Goal: Task Accomplishment & Management: Complete application form

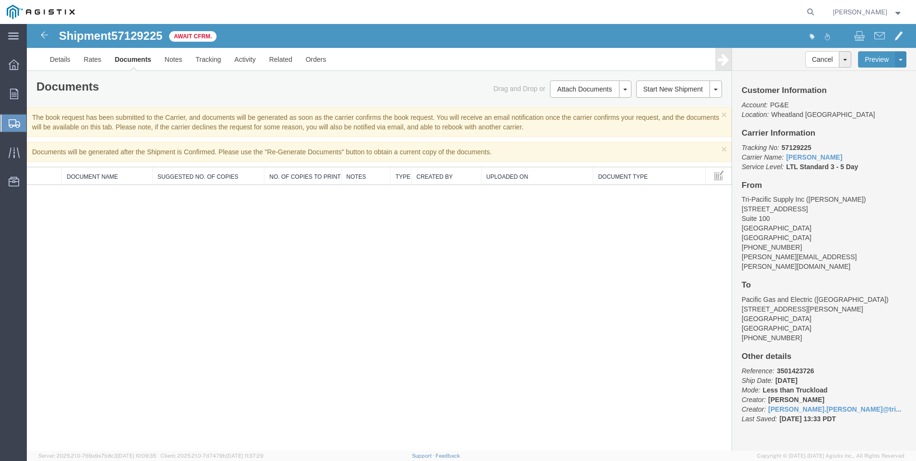
click at [0, 0] on span "Create Shipment" at bounding box center [0, 0] width 0 height 0
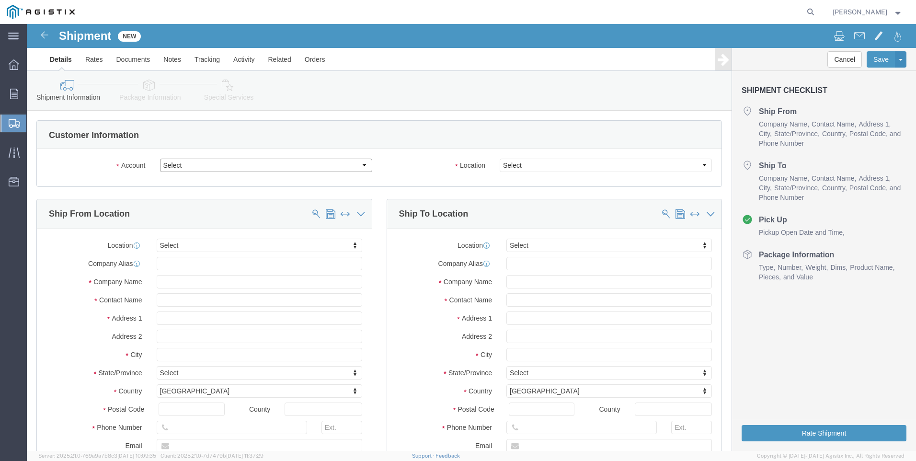
click select "Select PG&E Tri-Pacific Supply Inc"
select select "9596"
click select "Select PG&E Tri-Pacific Supply Inc"
select select "PURCHORD"
select select
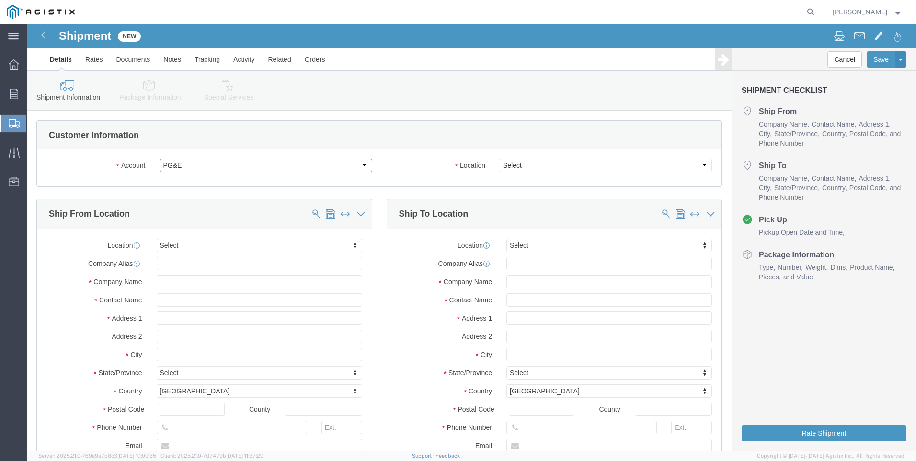
select select
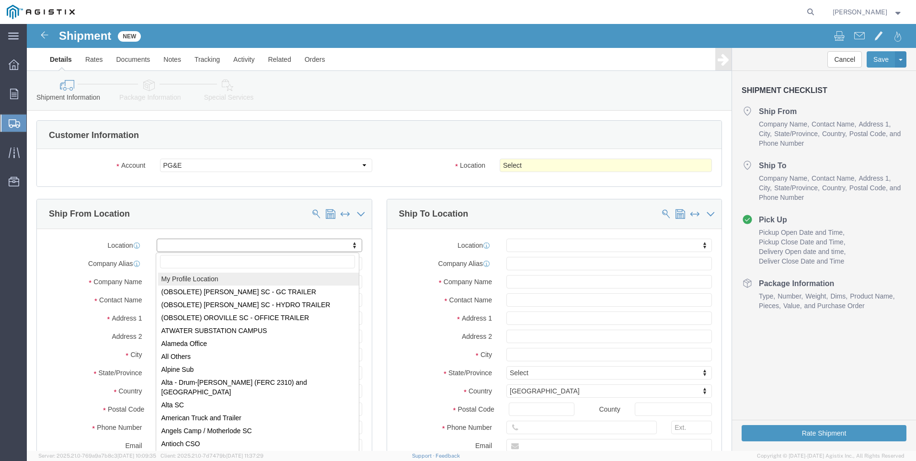
select select "MYPROFILE"
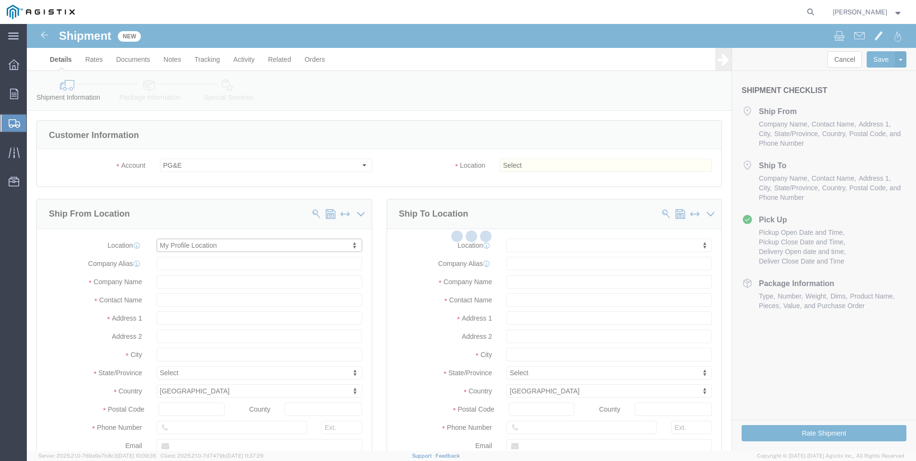
type input "[STREET_ADDRESS]"
type input "Suite 100"
type input "95677"
type input "[PHONE_NUMBER]"
type input "[PERSON_NAME][EMAIL_ADDRESS][PERSON_NAME][DOMAIN_NAME]"
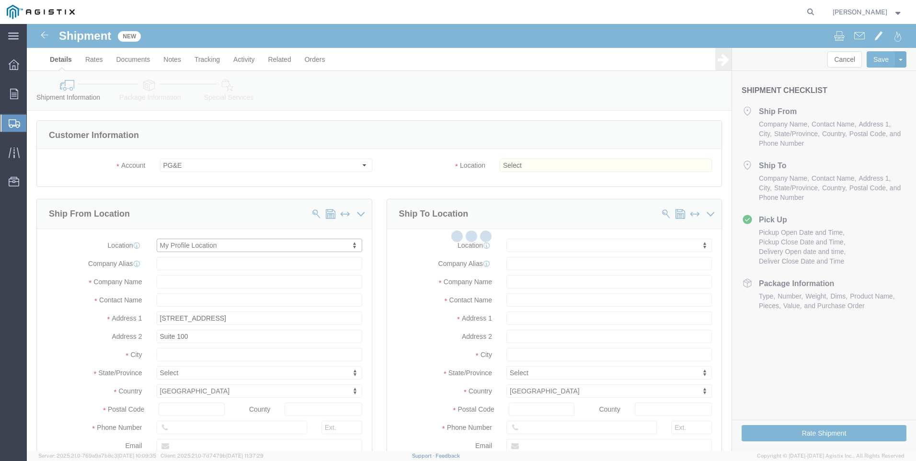
checkbox input "true"
type input "Tri-Pacific Supply Inc"
type input "[PERSON_NAME]"
type input "ROCKLIN"
select select "CA"
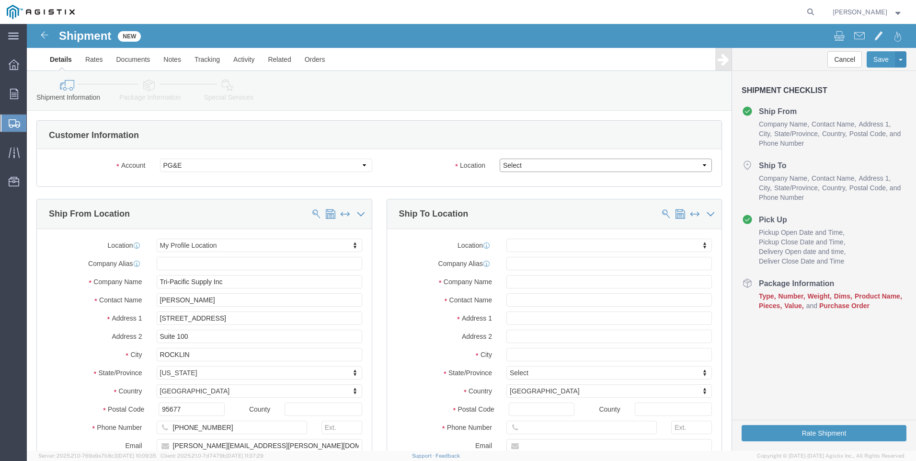
click select "Select All Others [GEOGRAPHIC_DATA] [GEOGRAPHIC_DATA] [GEOGRAPHIC_DATA] [GEOGRA…"
select select "19740"
click select "Select All Others [GEOGRAPHIC_DATA] [GEOGRAPHIC_DATA] [GEOGRAPHIC_DATA] [GEOGRA…"
click span
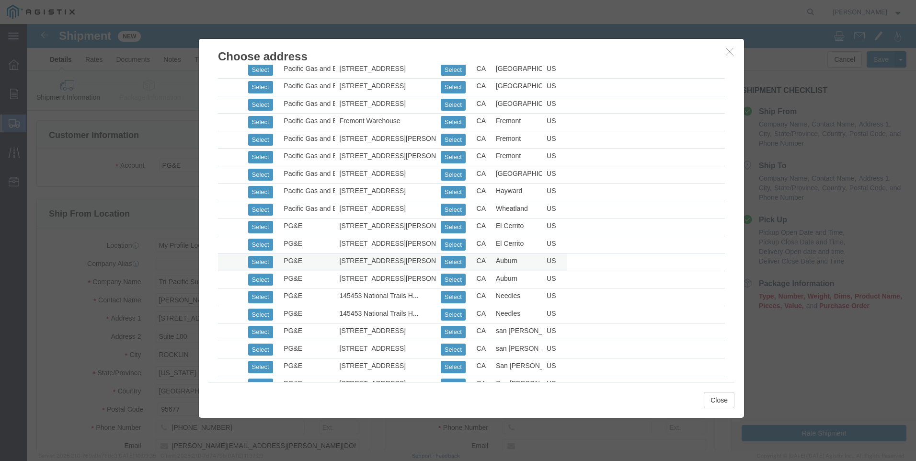
scroll to position [431, 0]
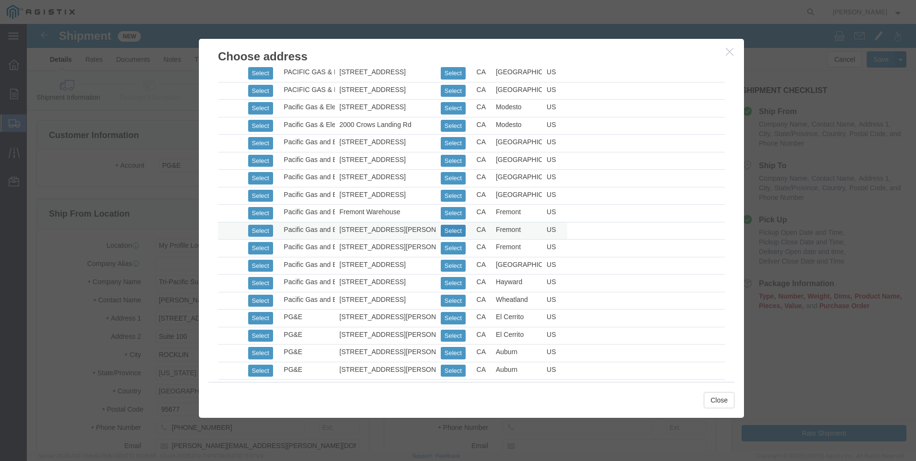
click button "Select"
select select
type input "[STREET_ADDRESS][PERSON_NAME]"
type input "94538"
type input "[PHONE_NUMBER]"
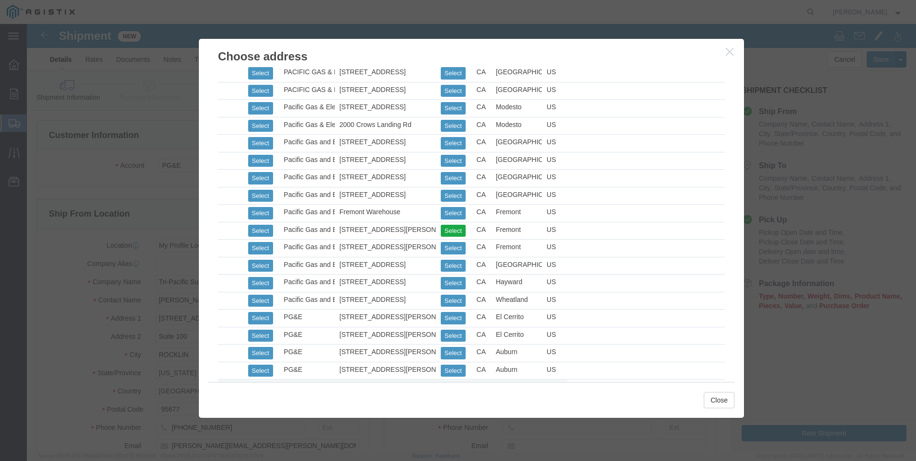
type input "Pacific Gas and Electric"
type input "Fremont Warehouse"
type input "Fremont"
select select "CA"
click button "Close"
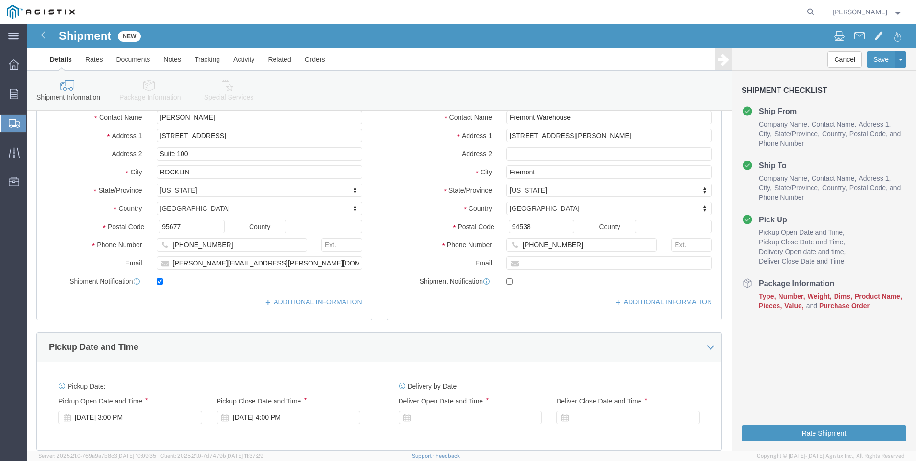
scroll to position [240, 0]
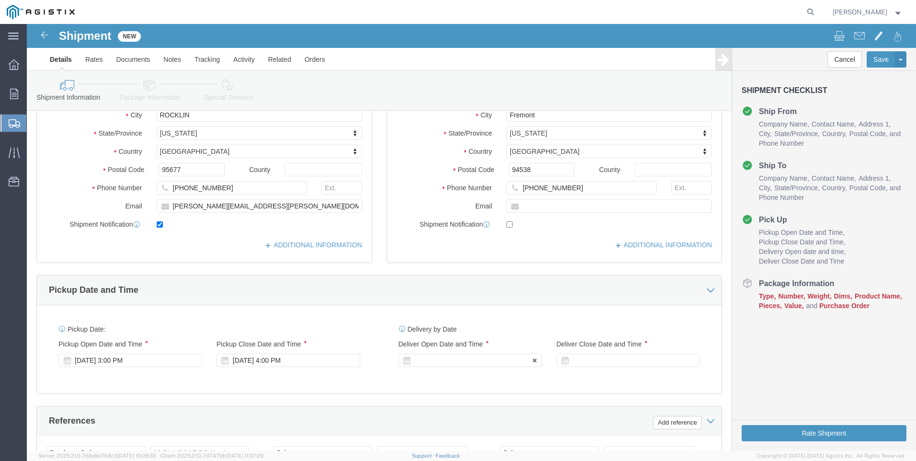
click div
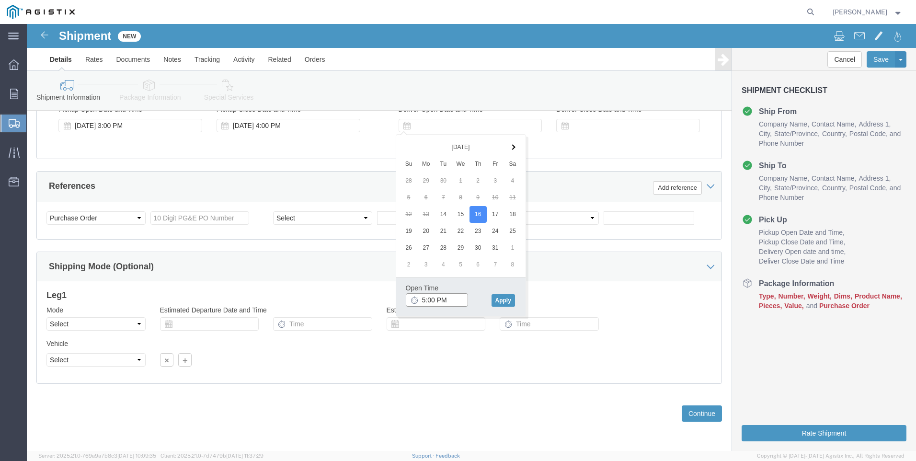
click input "5:00 PM"
click input "7:00 PM"
type input "7:00 AM"
click button "Apply"
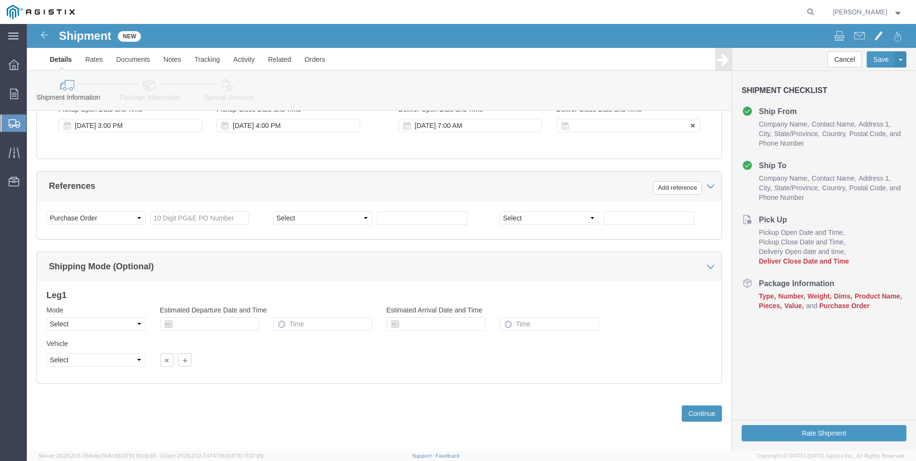
click div
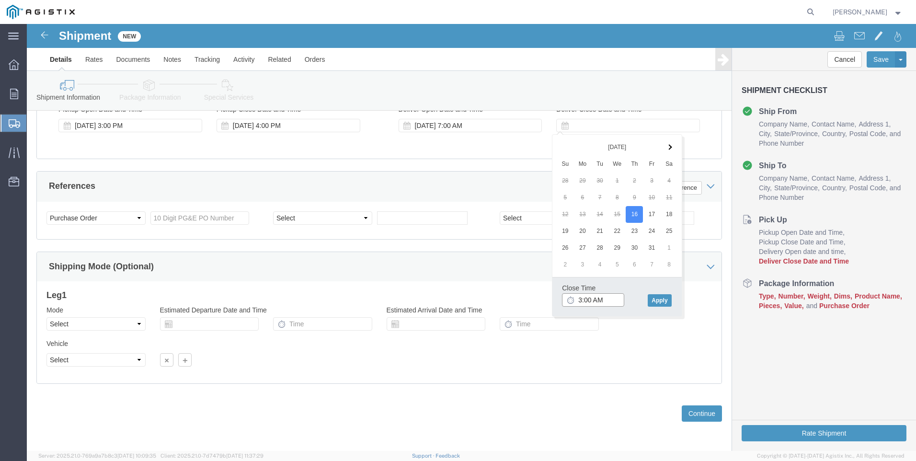
click input "3:00 AM"
type input "3:00 PM"
click button "Apply"
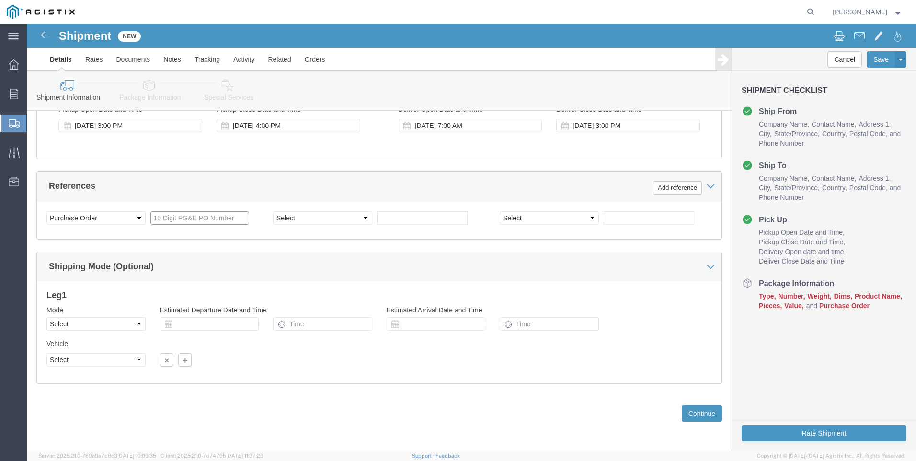
click input "text"
type input "3501412458"
click select "Select Account Type Activity ID Airline Appointment Number ASN Batch Request # …"
select select "SALEORDR"
click select "Select Account Type Activity ID Airline Appointment Number ASN Batch Request # …"
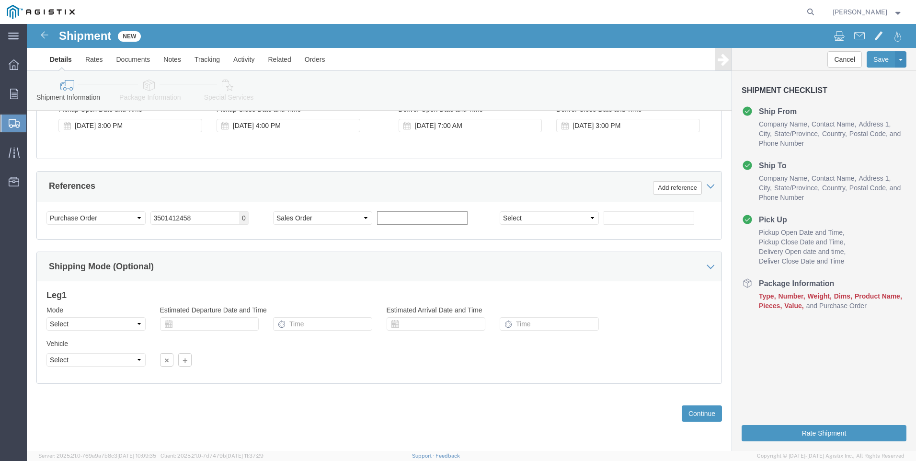
click input "text"
type input "54109"
click button "Continue"
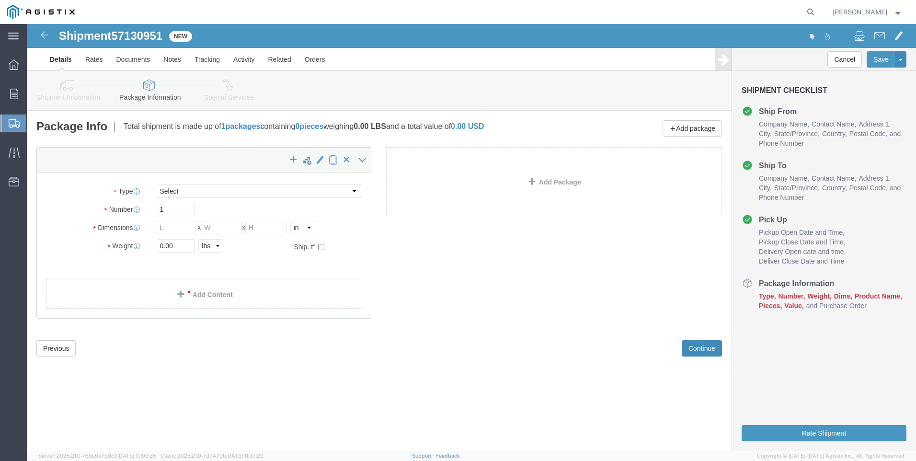
select select "CBOX"
drag, startPoint x: 146, startPoint y: 204, endPoint x: 149, endPoint y: 199, distance: 4.9
click input "text"
type input "9"
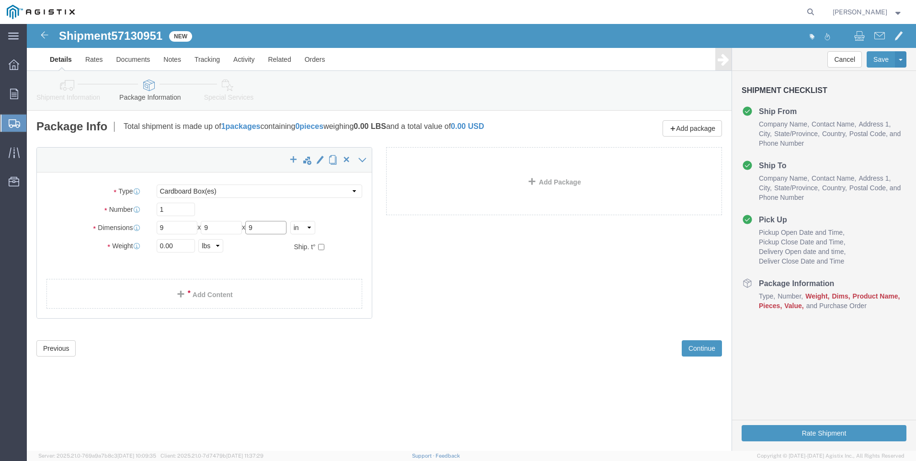
type input "9"
type input "5"
click label "Number"
click link "Add Content"
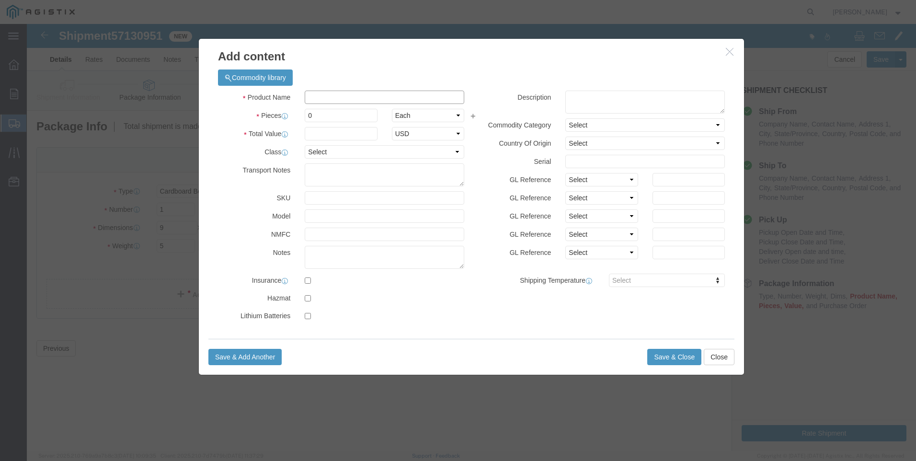
click input "text"
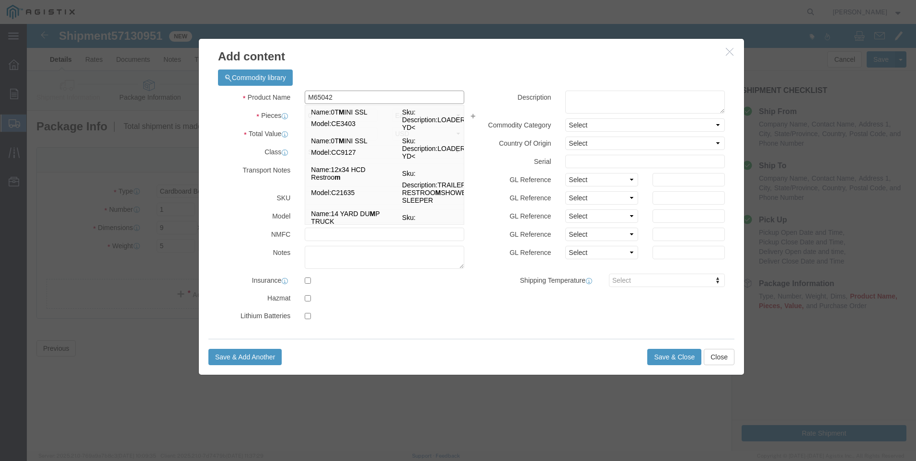
type input "M650425"
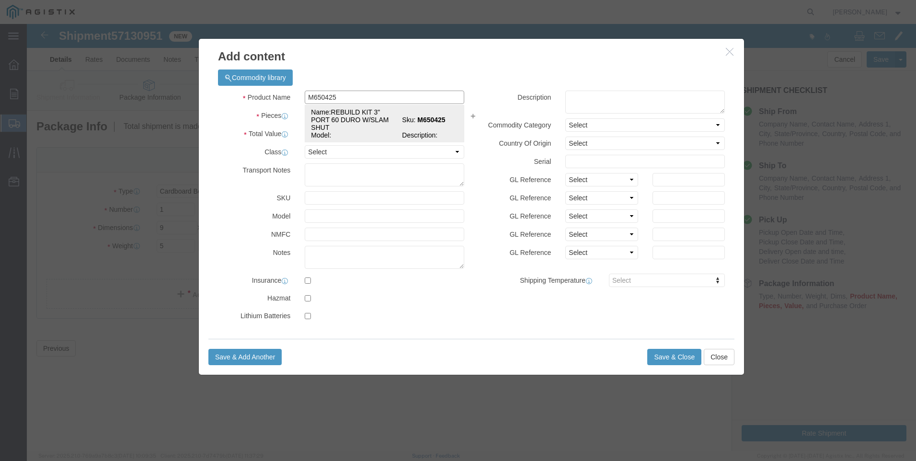
click div "Name: REBUILD KIT 3" PORT 60 DURO W/SLAM SHUT Sku: M650425 Model: Description:"
select select
select select "USD"
type input "REBUILD KIT 3" PORT 60 DURO W/SLAM SHUT"
type input "M650425"
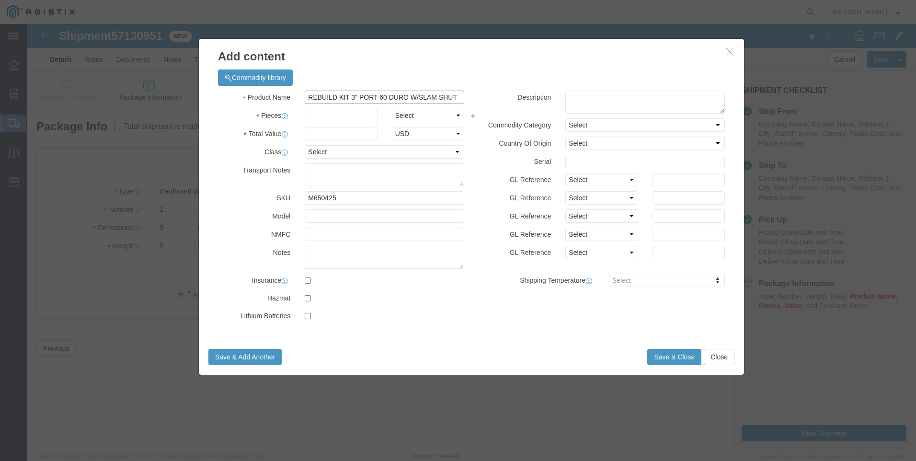
drag, startPoint x: 280, startPoint y: 73, endPoint x: 550, endPoint y: 56, distance: 270.3
click div "Commodity library Product Name REBUILD KIT 3" PORT 60 DURO W/SLAM SHUT M650425 …"
type input "REBUILD KIT 3" PORT 60 DURO W/SLAM SHUT"
click textarea
paste textarea "REBUILD KIT 3" PORT 60 DURO W/SLAM SHUT"
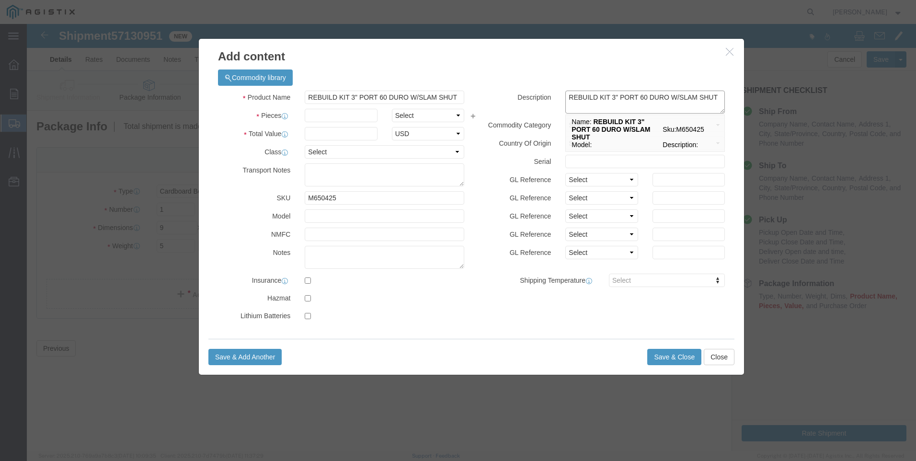
type textarea "REBUILD KIT 3" PORT 60 DURO W/SLAM SHUT"
drag, startPoint x: 279, startPoint y: 73, endPoint x: 570, endPoint y: 74, distance: 290.8
click div "Product Name REBUILD KIT 3" PORT 60 DURO W/SLAM SHUT M650425 Pieces Select Bag …"
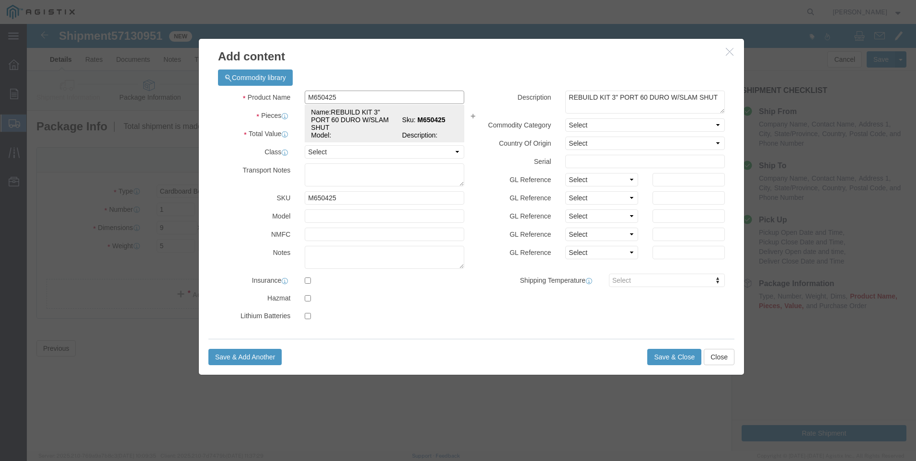
type input "REBUILD KIT 3" PORT 60 DURO W/SLAM SHUT"
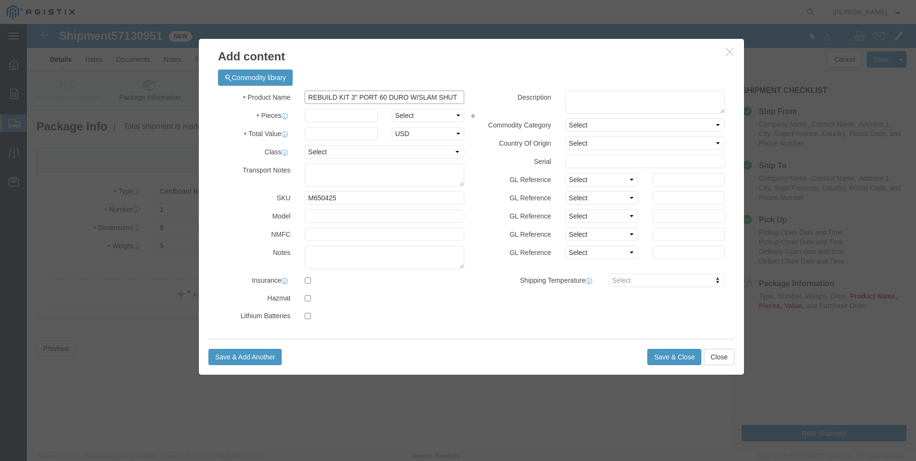
click input "REBUILD KIT 3" PORT 60 DURO W/SLAM SHUT"
click input "text"
drag, startPoint x: 281, startPoint y: 72, endPoint x: 703, endPoint y: 67, distance: 421.6
click div "Product Name REBUILD KIT 3" PORT 60 DURO W/SLAM SHUT M650425 Pieces Select Bag …"
click textarea
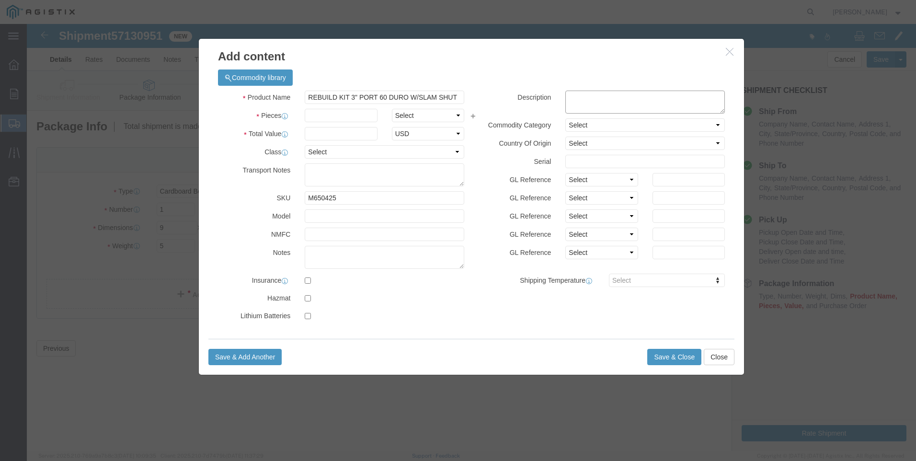
paste textarea "REBUILD KIT 3" PORT 60 DURO W/SLAM SHUT"
type textarea "REBUILD KIT 3" PORT 60 DURO W/SLAM SHUT"
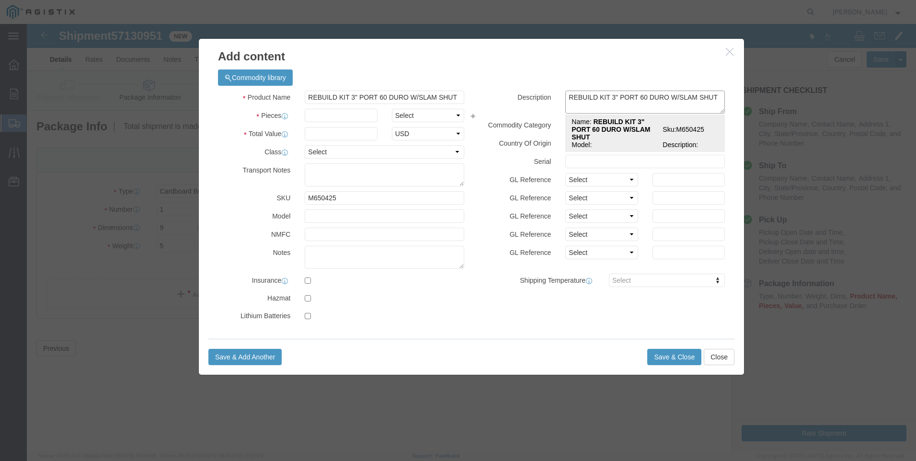
click span "Sku:"
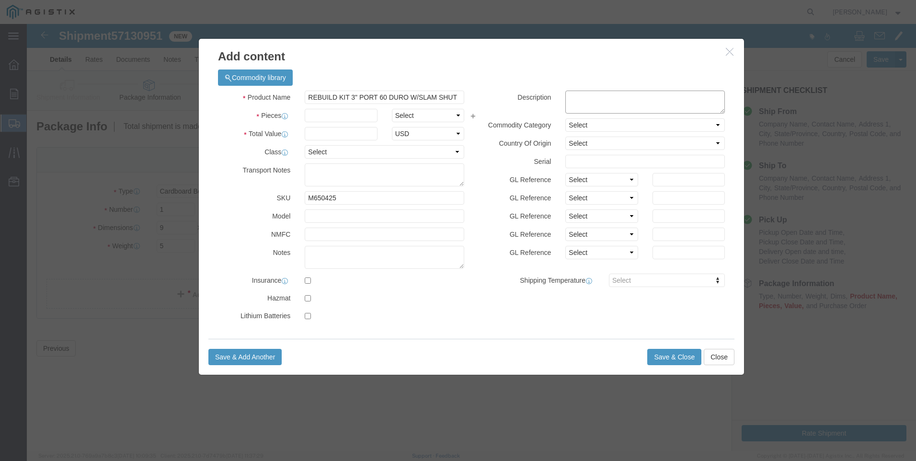
click textarea
paste textarea "REBUILD KIT 3" PORT 60 DURO W/SLAM SHUT"
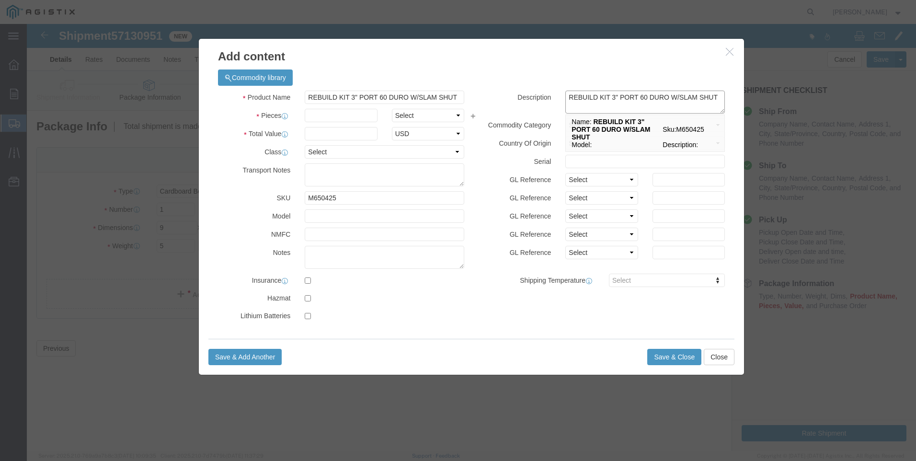
click textarea "REBUILD KIT 3" PORT 60 DURO W/SLAM SHUT"
type textarea "REBUILD KIT 3" PORT 60 DURO W/SLAM SHUT"
click input "REBUILD KIT 3" PORT 60 DURO W/SLAM SHUT"
drag, startPoint x: 282, startPoint y: 72, endPoint x: 505, endPoint y: 72, distance: 223.3
click div "Product Name REBUILD KIT 3" PORT 60 DURO W/SLAM SHUT M650425 Pieces Select Bag …"
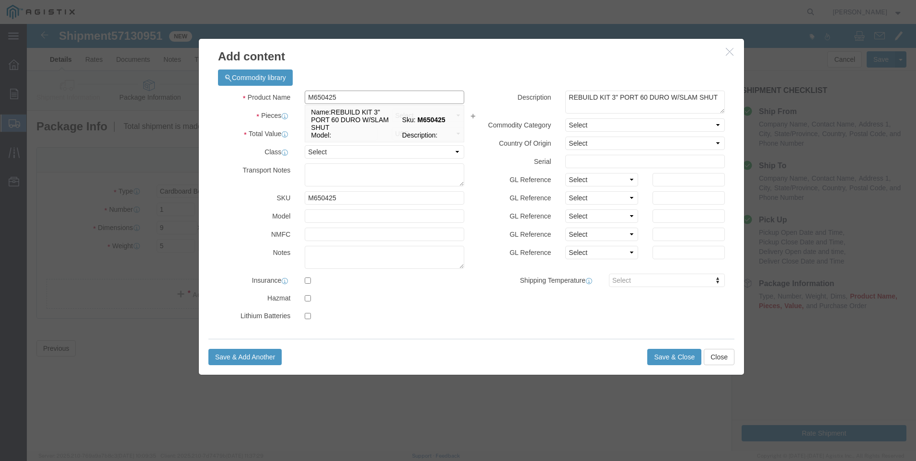
type input "M650425 / [PHONE_NUMBER]"
click input "text"
type input "8"
click input "text"
type input "2832"
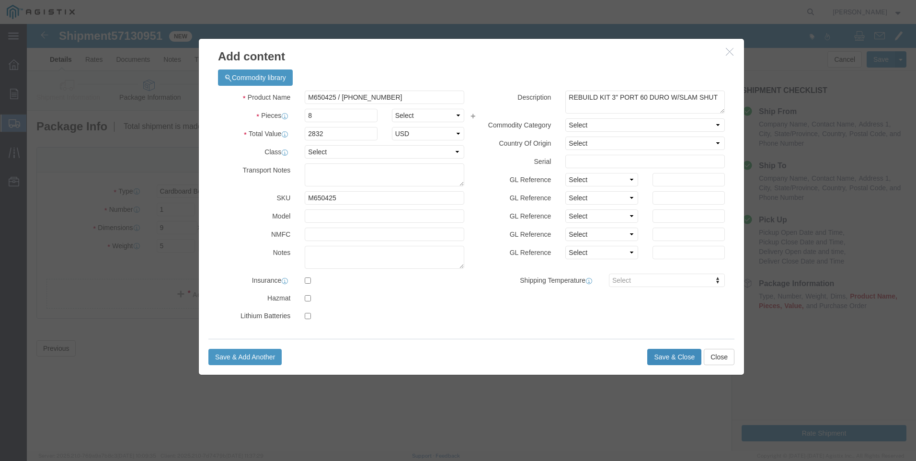
click button "Save & Close"
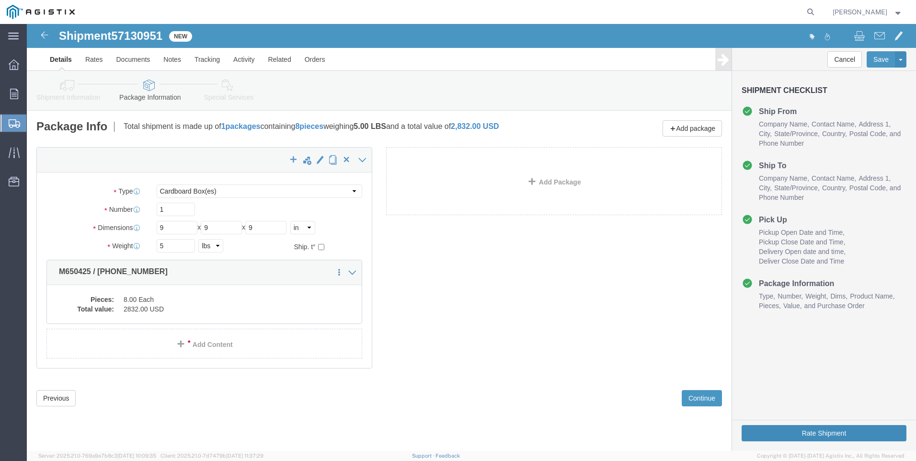
click button "Rate Shipment"
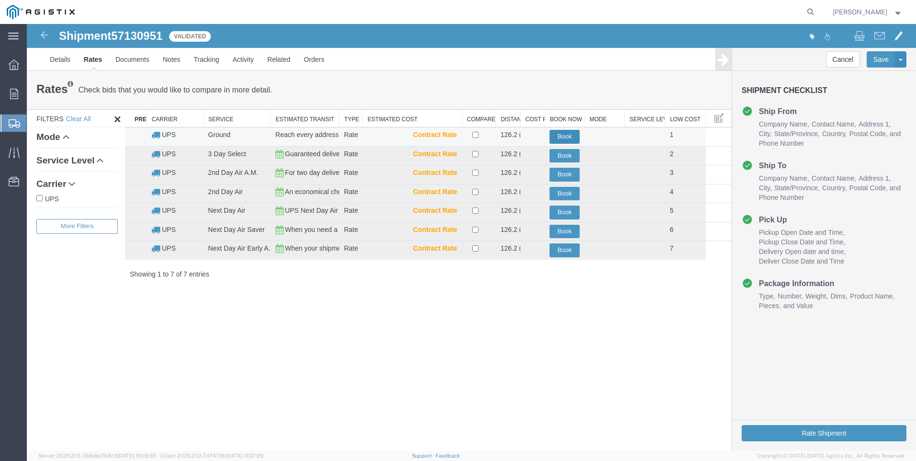
click at [562, 134] on button "Book" at bounding box center [565, 137] width 30 height 14
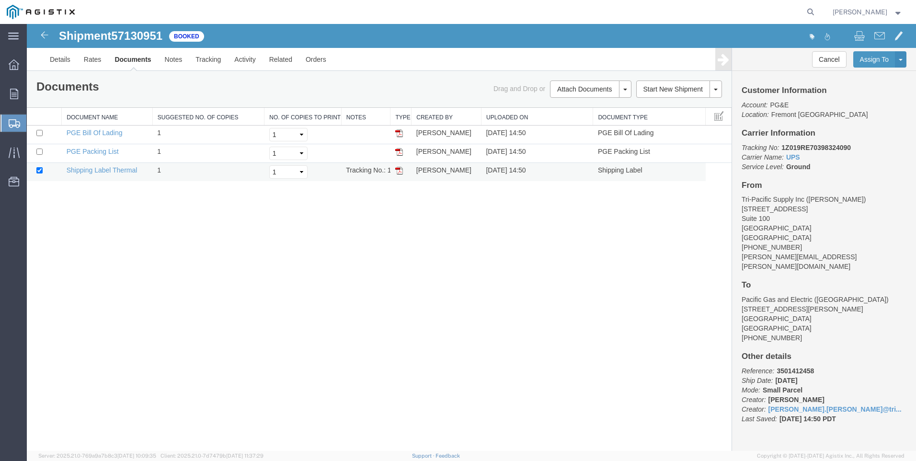
click at [403, 170] on td at bounding box center [400, 172] width 21 height 19
click at [401, 170] on img at bounding box center [399, 171] width 8 height 8
click at [0, 0] on span "Create Shipment" at bounding box center [0, 0] width 0 height 0
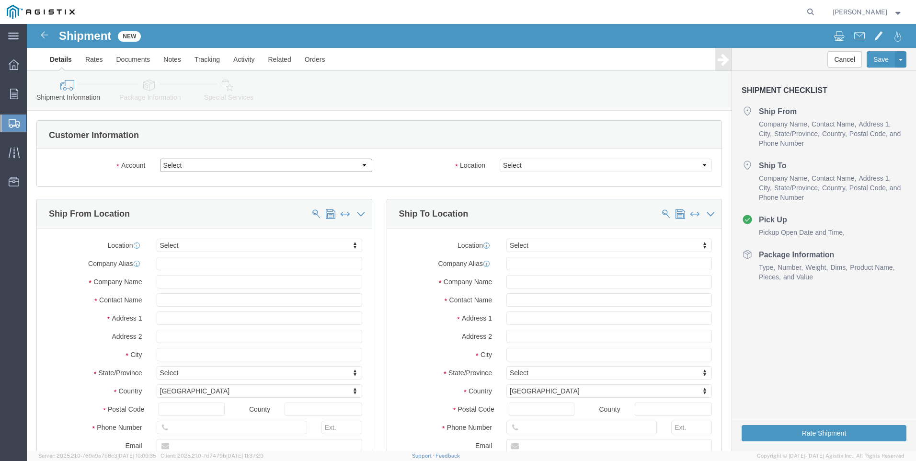
click select "Select PG&E Tri-Pacific Supply Inc"
select select "9596"
click select "Select PG&E Tri-Pacific Supply Inc"
select select "PURCHORD"
select select
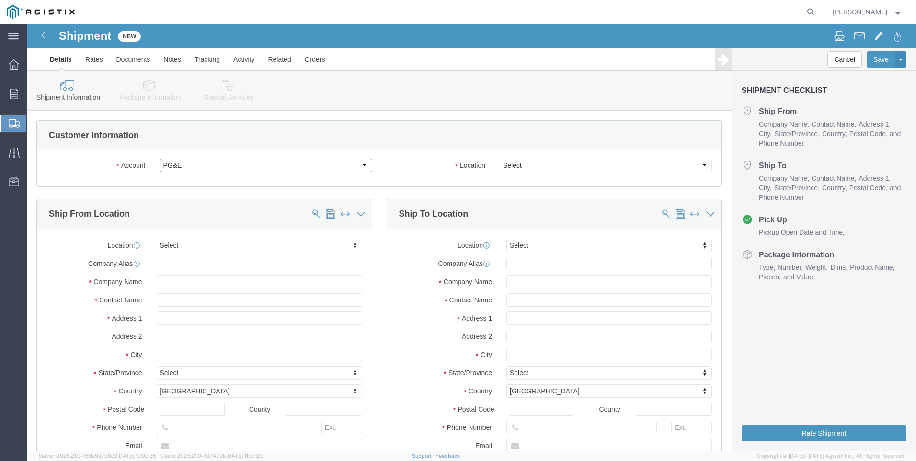
select select
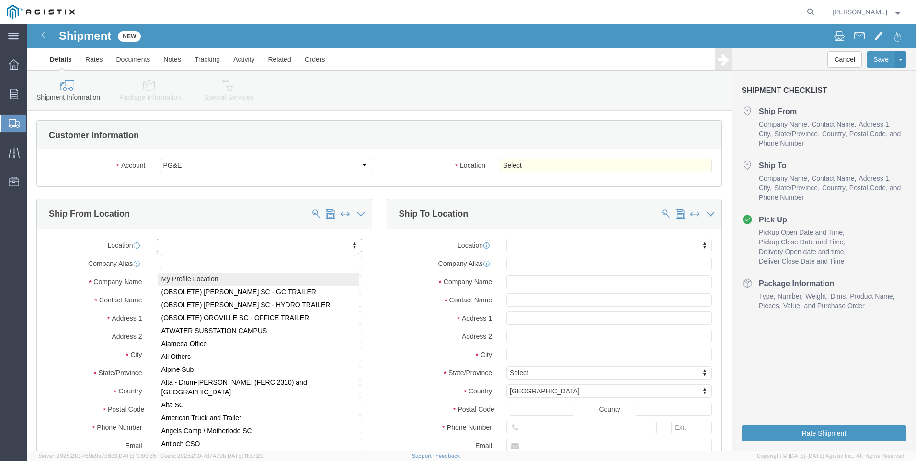
select select "MYPROFILE"
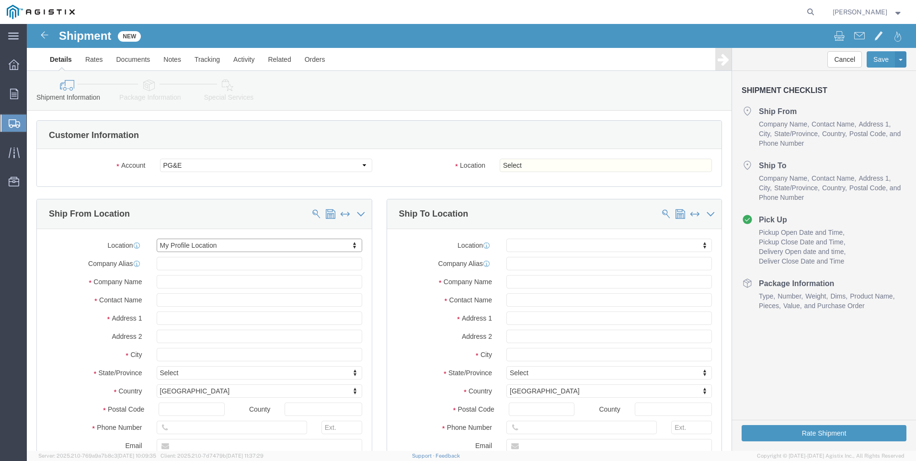
type input "[STREET_ADDRESS]"
type input "Suite 100"
type input "95677"
type input "[PHONE_NUMBER]"
type input "[PERSON_NAME][EMAIL_ADDRESS][PERSON_NAME][DOMAIN_NAME]"
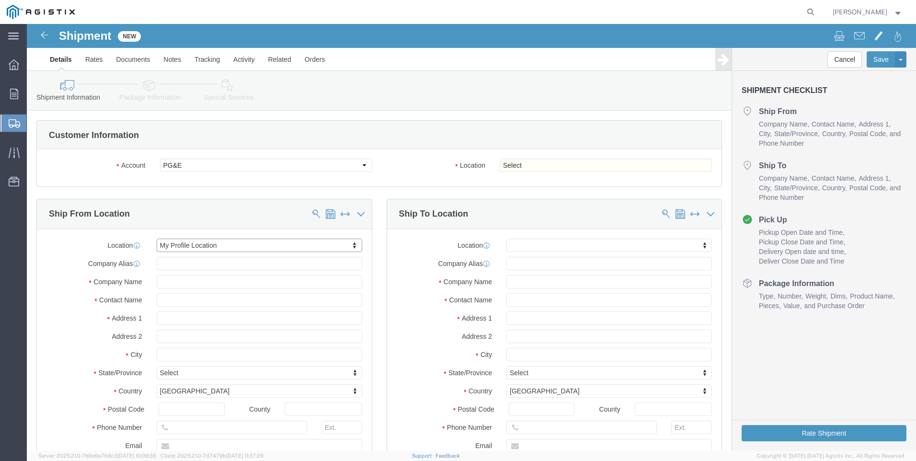
checkbox input "true"
type input "Tri-Pacific Supply Inc"
type input "[PERSON_NAME]"
type input "ROCKLIN"
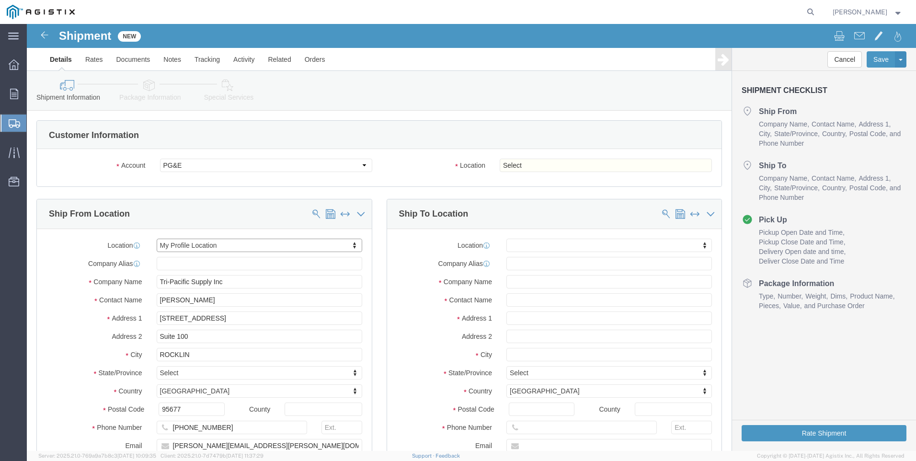
select select "CA"
click select "Select All Others [GEOGRAPHIC_DATA] [GEOGRAPHIC_DATA] [GEOGRAPHIC_DATA] [GEOGRA…"
select select "19996"
click select "Select All Others [GEOGRAPHIC_DATA] [GEOGRAPHIC_DATA] [GEOGRAPHIC_DATA] [GEOGRA…"
click span
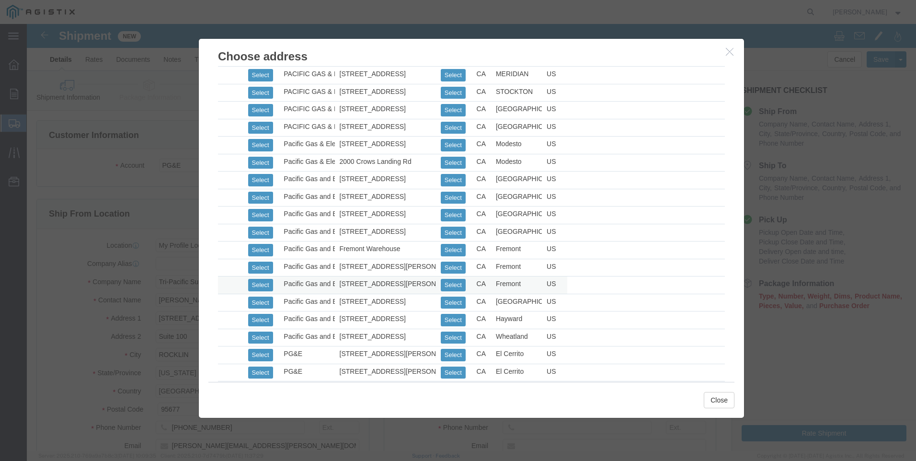
scroll to position [431, 0]
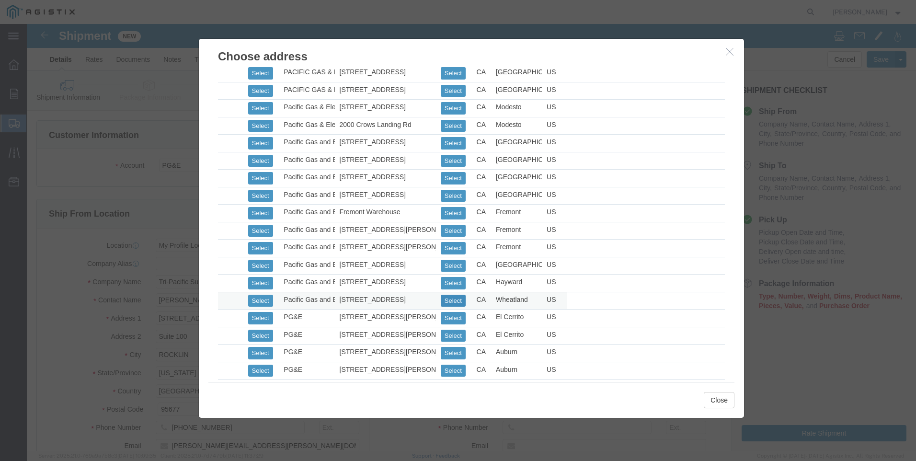
click button "Select"
select select
type input "[STREET_ADDRESS]"
type input "95692"
type input "[PHONE_NUMBER]"
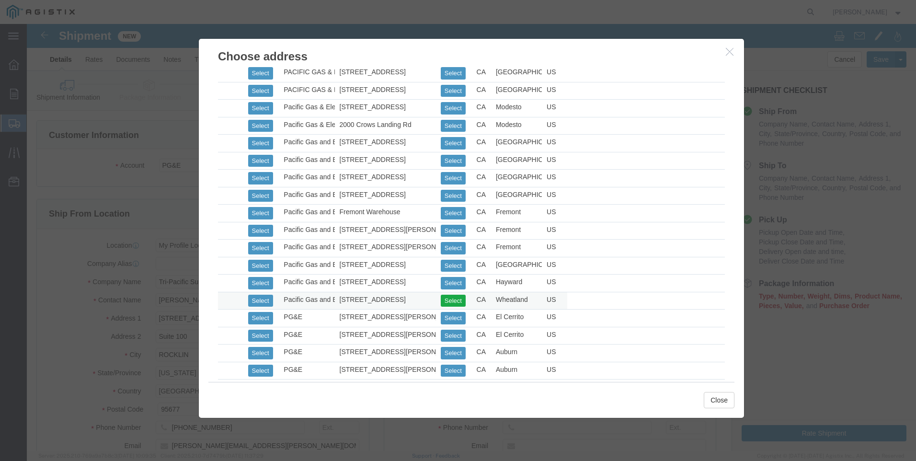
type input "Pacific Gas and Electric"
type input "Wheatland Warehouse"
type input "Wheatland"
select select "CA"
click button "Close"
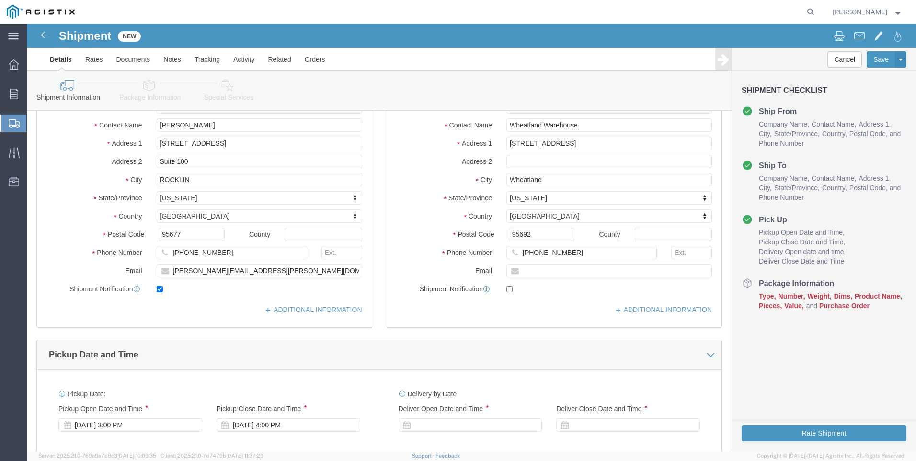
scroll to position [192, 0]
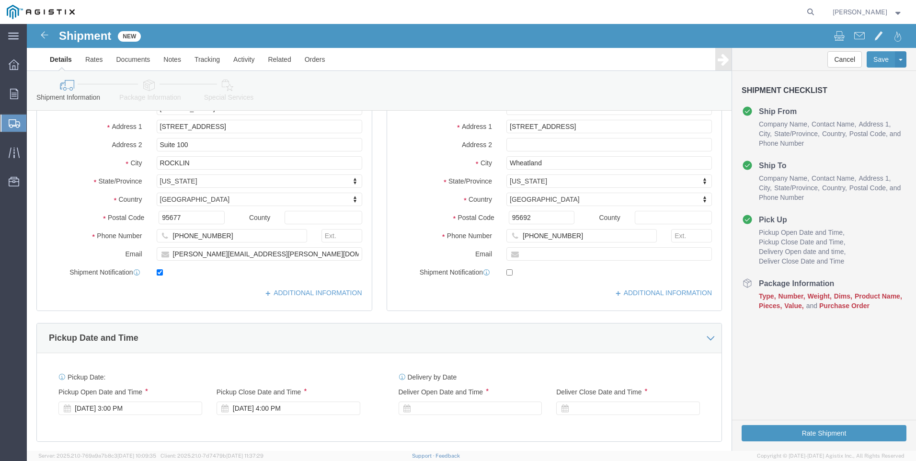
click div
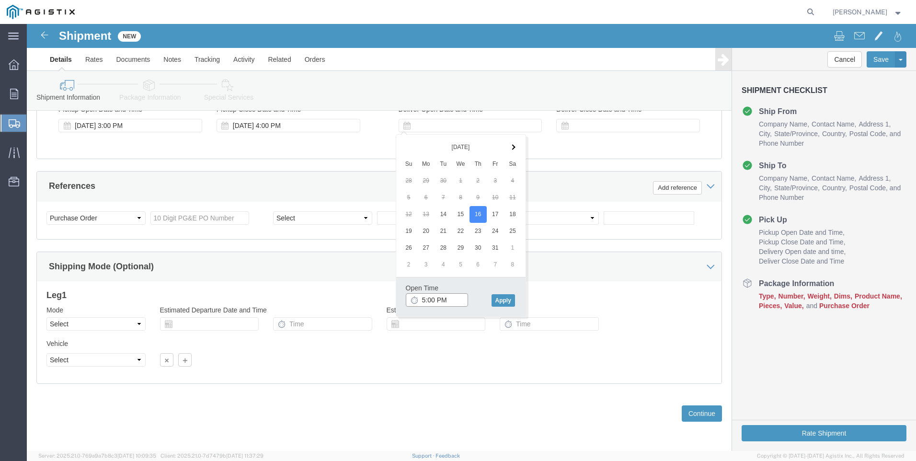
click input "5:00 PM"
click input "7:00 PM"
type input "7:00 AM"
click button "Apply"
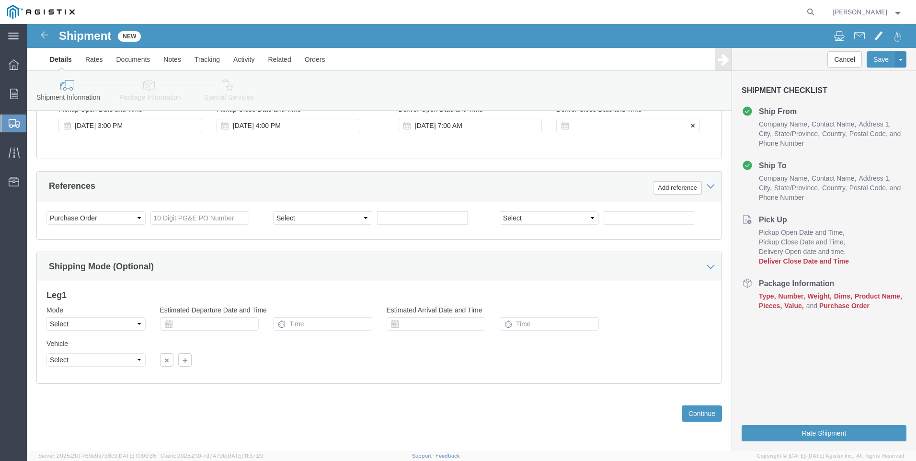
click div
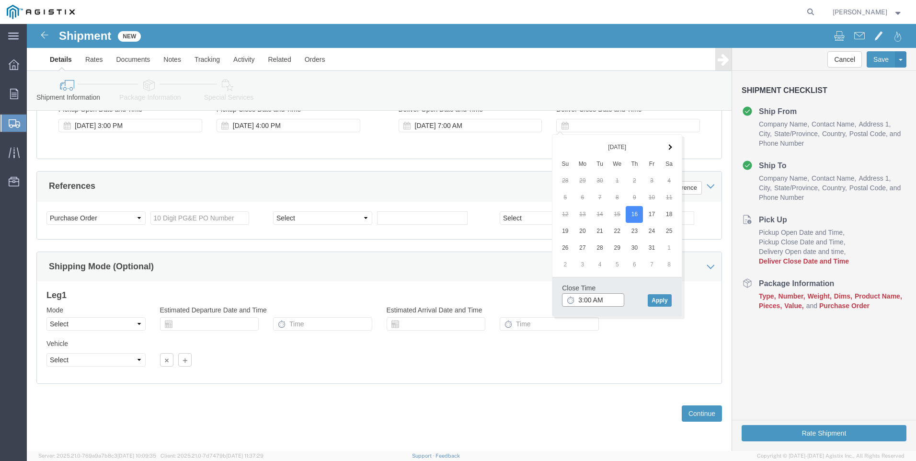
click input "3:00 AM"
type input "3:00 PM"
click button "Apply"
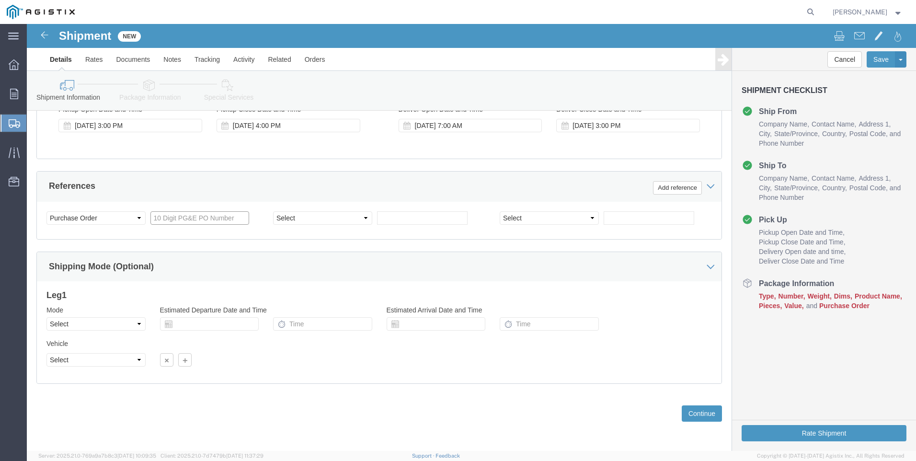
click input "text"
type input "3501411035"
click select "Select Account Type Activity ID Airline Appointment Number ASN Batch Request # …"
select select "SALEORDR"
click select "Select Account Type Activity ID Airline Appointment Number ASN Batch Request # …"
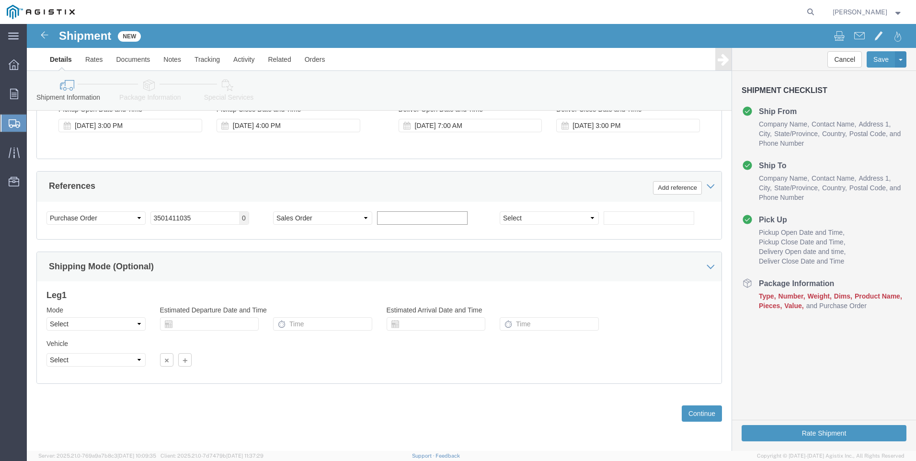
click input "text"
type input "0053934"
click button "Continue"
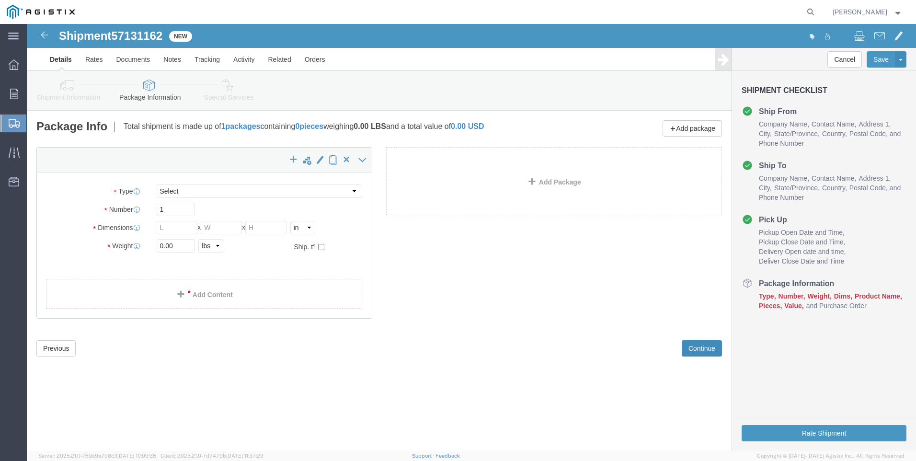
select select "CBOX"
click input "text"
type input "13"
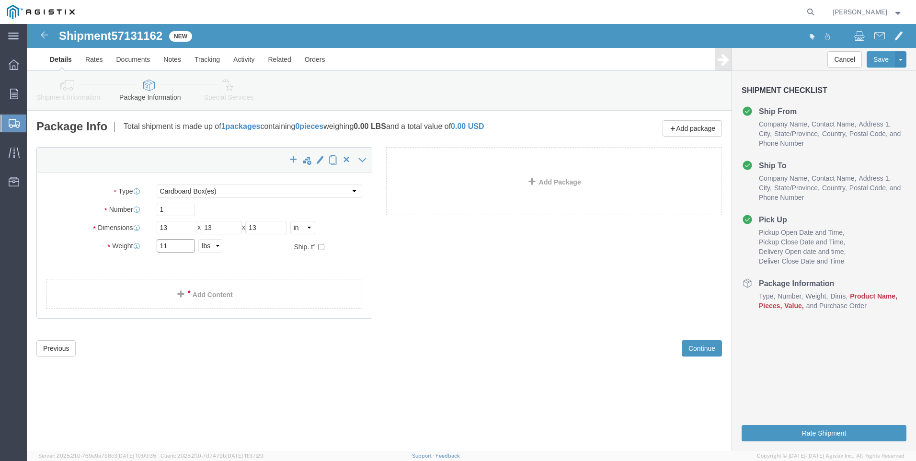
type input "11"
click ul
click link "Add Content"
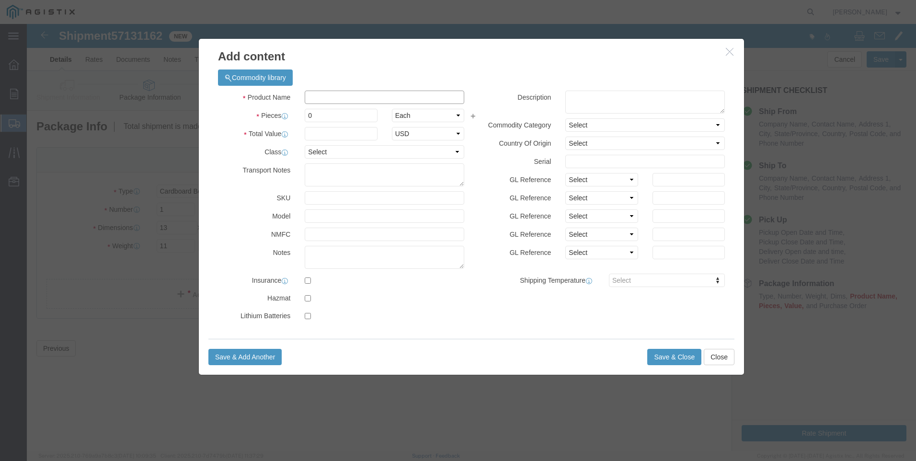
click input "text"
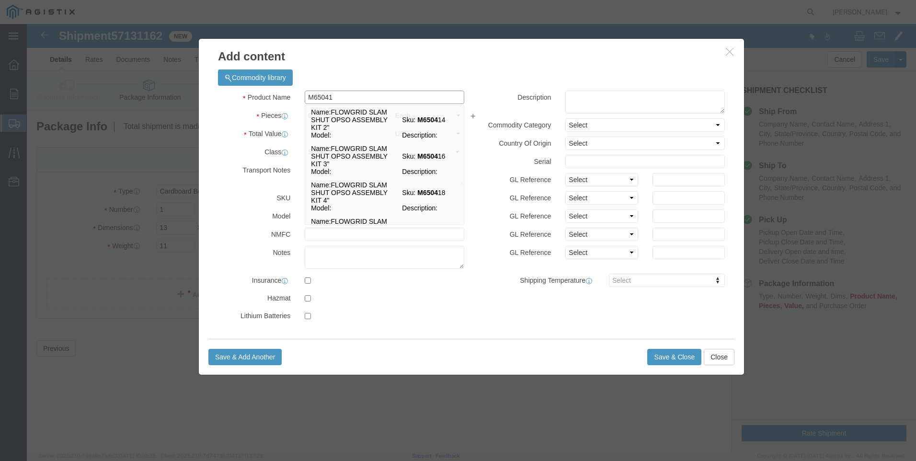
type input "M650416"
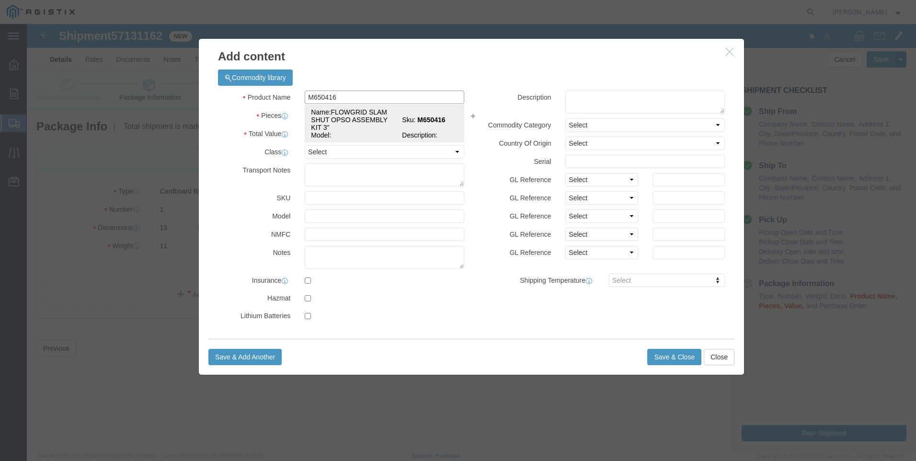
click td "Name: FLOWGRID SLAM SHUT OPSO ASSEMBLY KIT 3""
select select
select select "USD"
type input "FLOWGRID SLAM SHUT OPSO ASSEMBLY KIT 3""
type input "M650416"
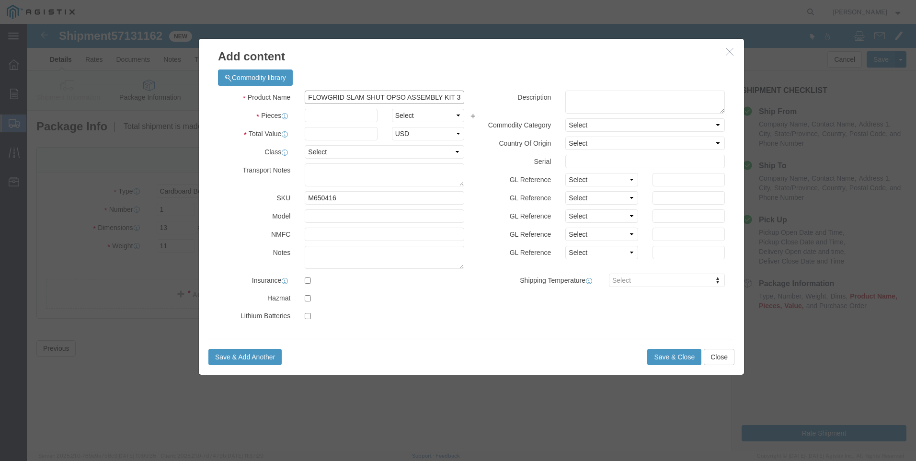
scroll to position [0, 2]
drag, startPoint x: 279, startPoint y: 71, endPoint x: 622, endPoint y: 111, distance: 344.9
click div "Product Name FLOWGRID SLAM SHUT OPSO ASSEMBLY KIT 3" M650416 Pieces Select Bag …"
type input "FLOWGRID SLAM SHUT OPSO ASSEMBLY KIT 3""
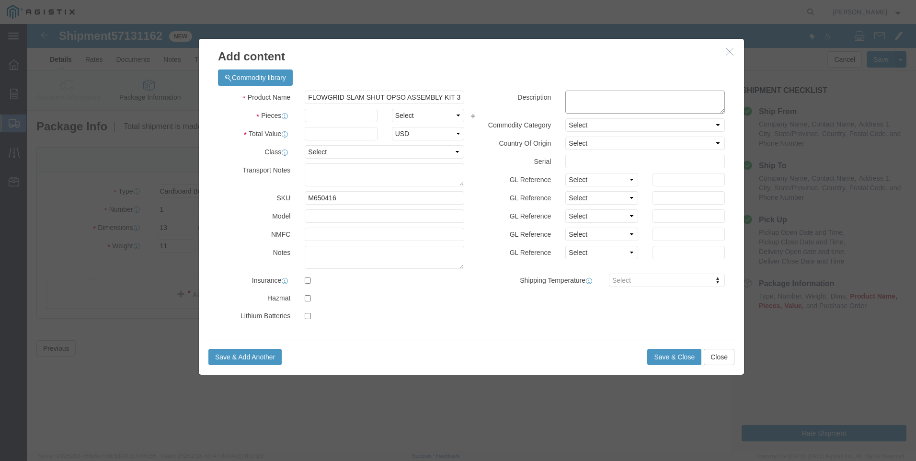
click textarea
paste textarea "FLOWGRID SLAM SHUT OPSO ASSEMBLY KIT 3""
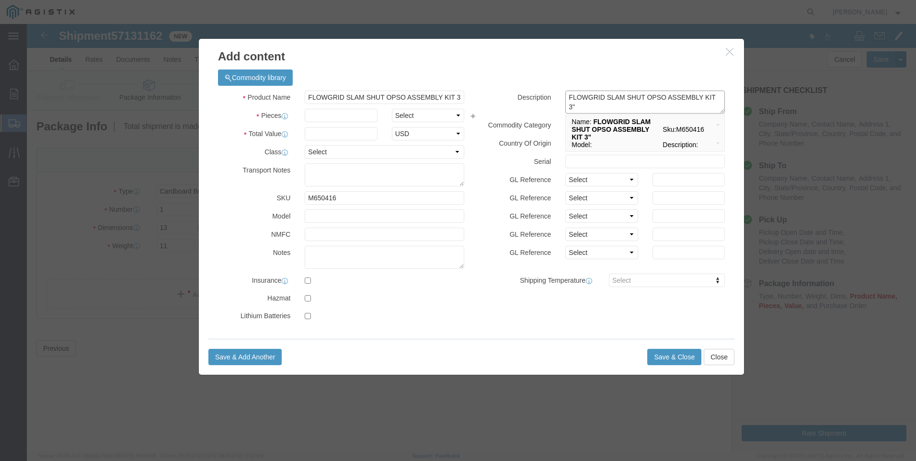
type textarea "FLOWGRID SLAM SHUT OPSO ASSEMBLY KIT 3""
drag, startPoint x: 280, startPoint y: 74, endPoint x: 518, endPoint y: 94, distance: 239.0
click div "Product Name FLOWGRID SLAM SHUT OPSO ASSEMBLY KIT 3" M650416 Pieces Select Bag …"
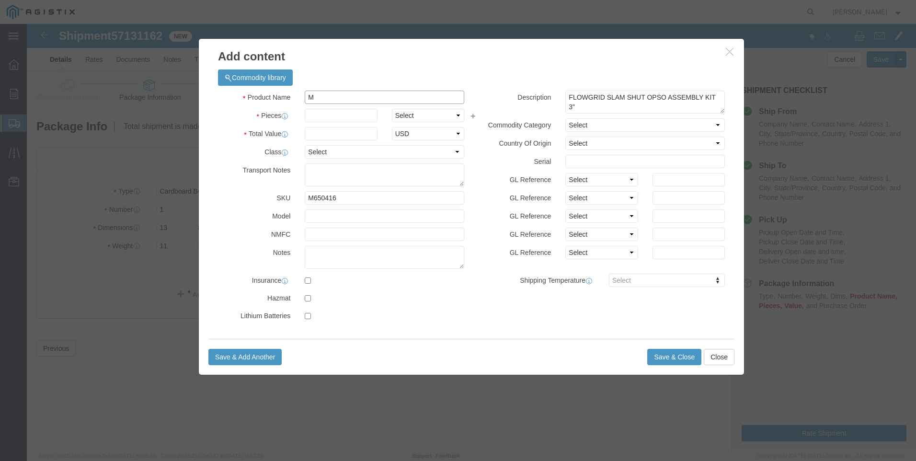
scroll to position [0, 0]
type input "M650416 / 3FGSSOP KIT"
click input "text"
type input "12"
click input "text"
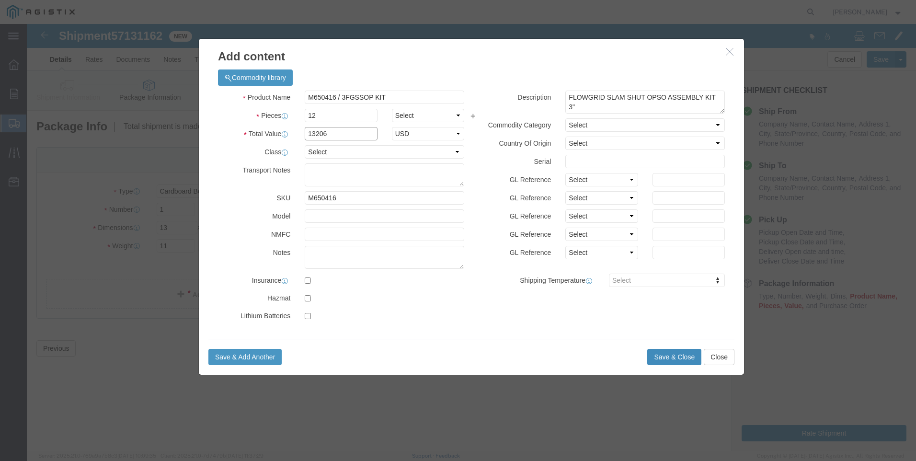
type input "13206"
click button "Save & Close"
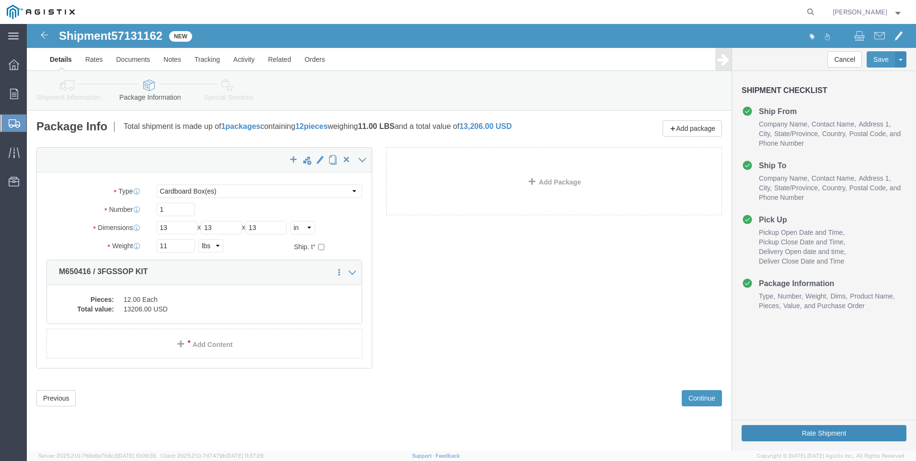
click button "Rate Shipment"
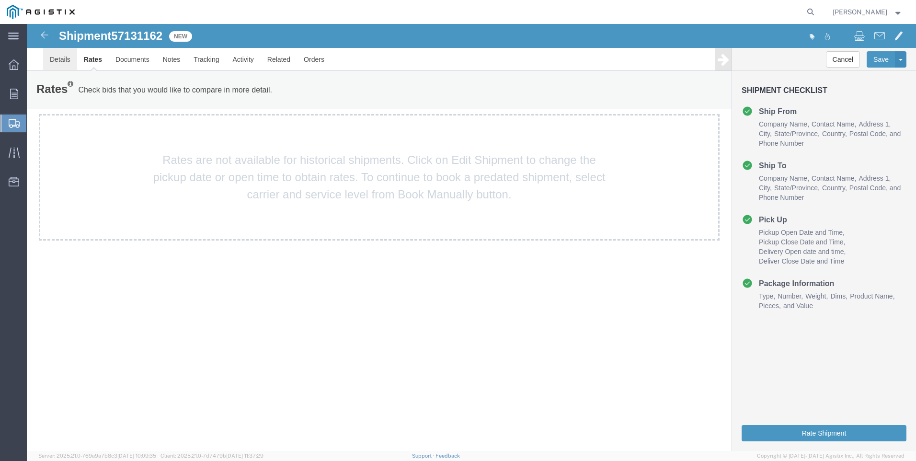
click at [65, 57] on link "Details" at bounding box center [60, 59] width 34 height 23
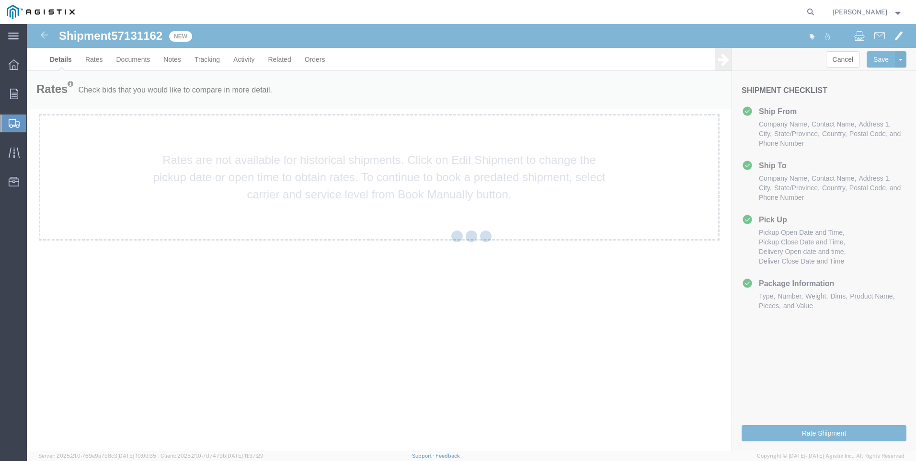
select select "21360"
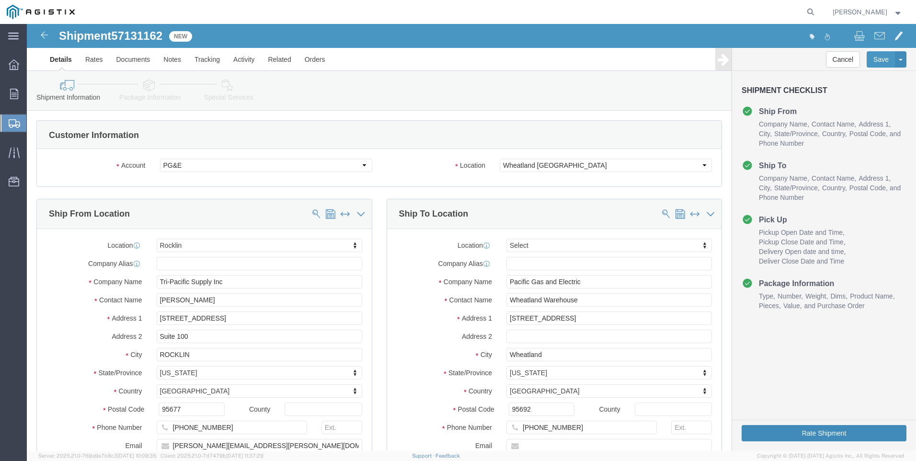
click button "Rate Shipment"
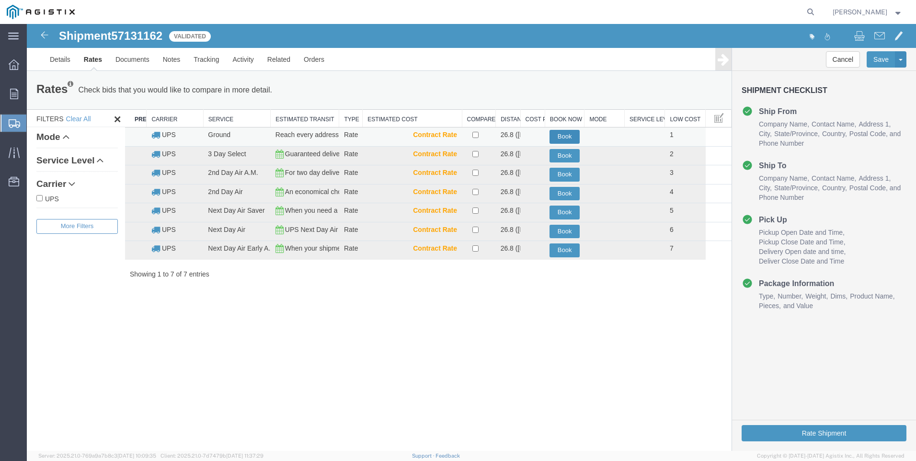
click at [568, 136] on button "Book" at bounding box center [565, 137] width 30 height 14
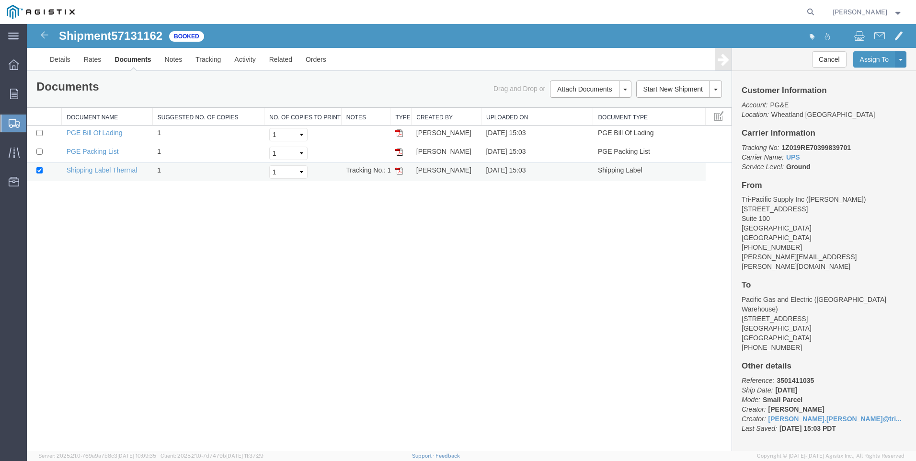
click at [401, 171] on img at bounding box center [399, 171] width 8 height 8
